Goal: Browse casually: Explore the website without a specific task or goal

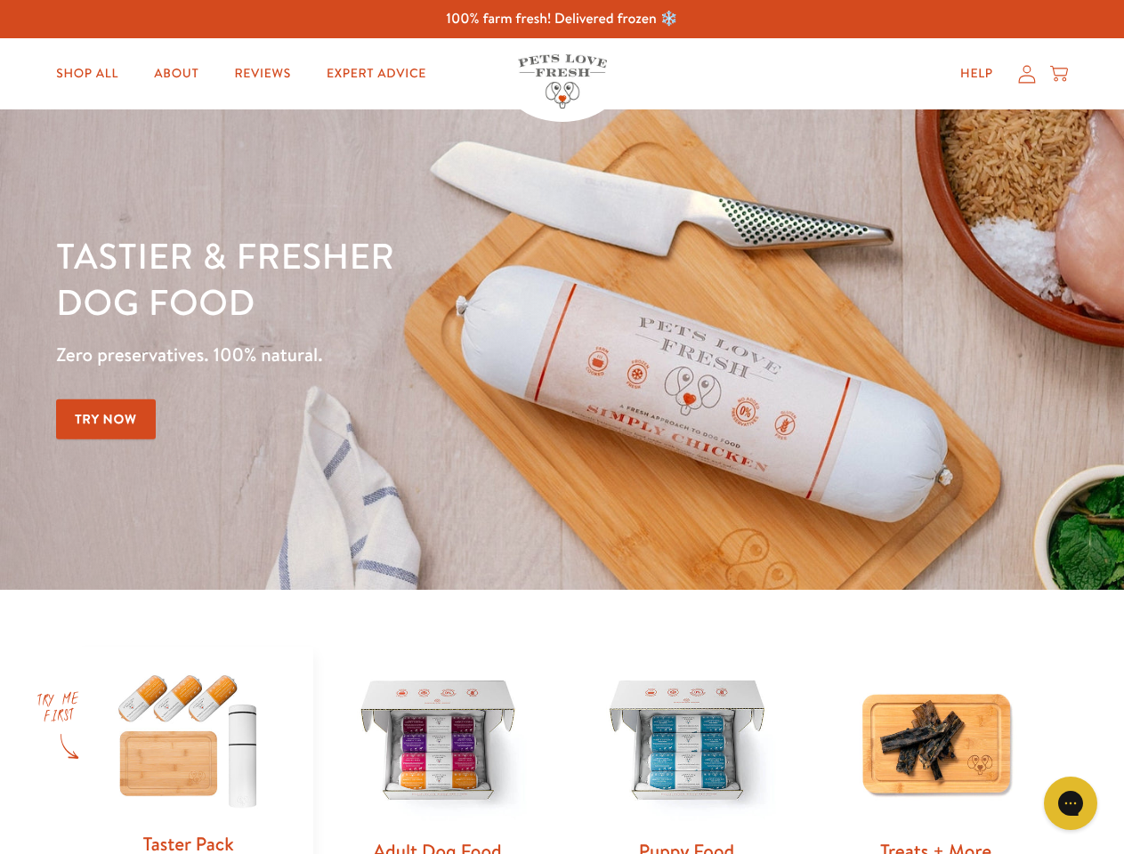
click at [562, 427] on div "Tastier & fresher dog food Zero preservatives. 100% natural. Try Now" at bounding box center [393, 349] width 675 height 235
click at [1071, 804] on icon "Gorgias live chat" at bounding box center [1070, 803] width 17 height 17
